Goal: Task Accomplishment & Management: Use online tool/utility

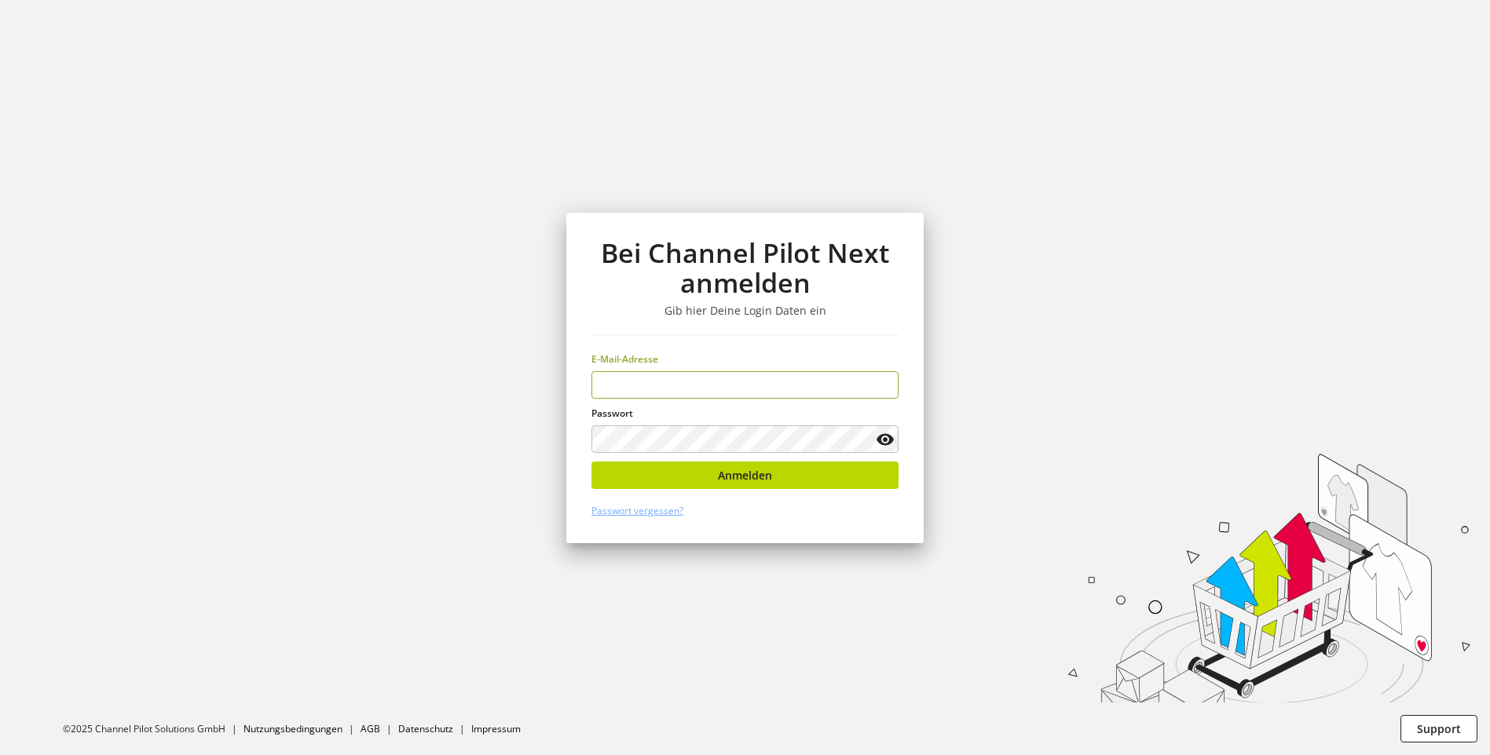
click at [741, 379] on input "email" at bounding box center [744, 384] width 307 height 27
type input "**********"
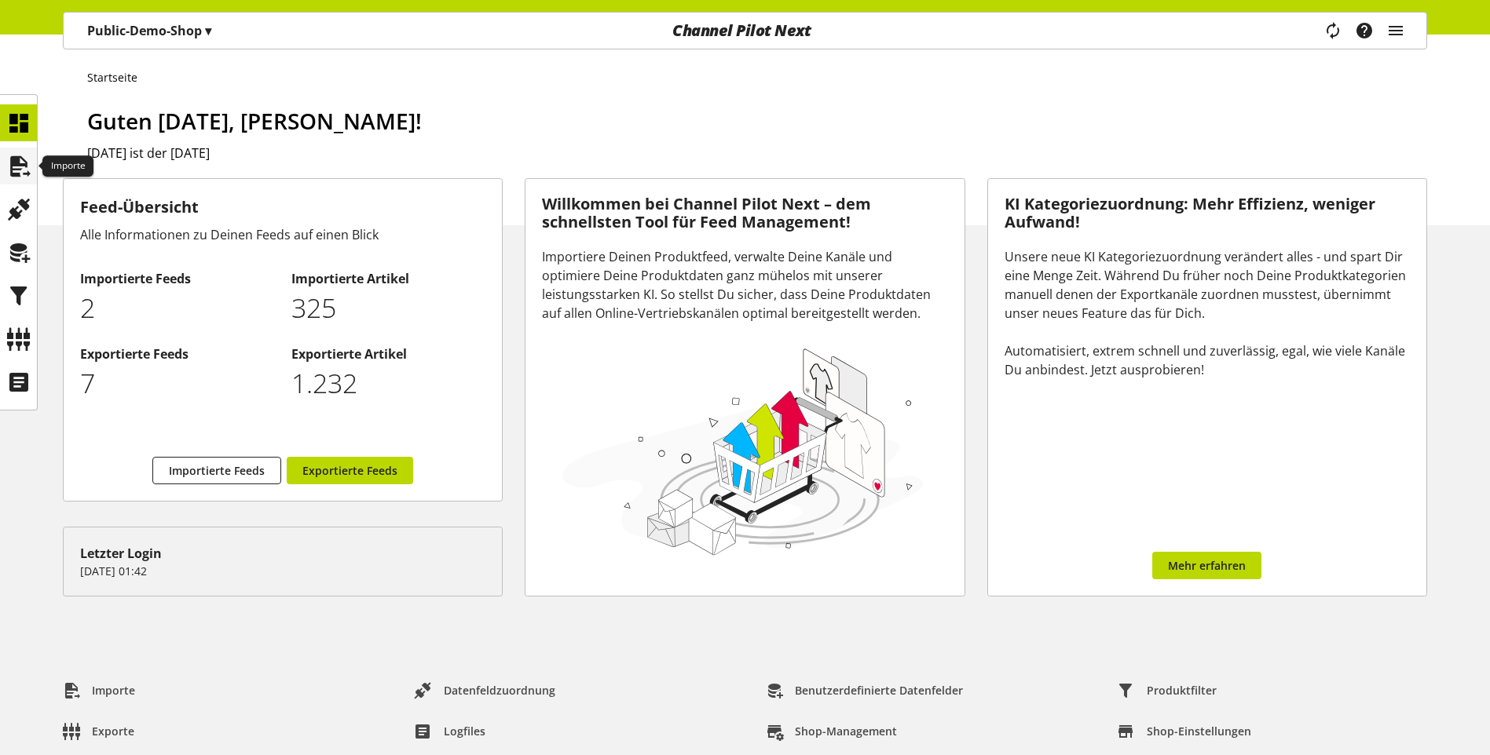
click at [8, 157] on icon at bounding box center [18, 166] width 25 height 31
